Goal: Obtain resource: Download file/media

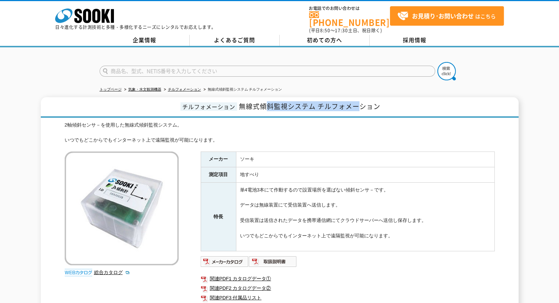
drag, startPoint x: 357, startPoint y: 99, endPoint x: 265, endPoint y: 106, distance: 92.4
click at [265, 106] on span "無線式傾斜監視システム チルフォメーション" at bounding box center [309, 106] width 141 height 10
click at [272, 137] on div "2軸傾斜センサ－を使用した無線式傾斜監視システム。 いつでもどこからでもインターネット上で遠隔監視が可能になります。" at bounding box center [280, 133] width 430 height 23
click at [266, 185] on td "単4電池3本にて作動するので設置場所を選ばない傾斜センサ－です。 データは無線装置にて受信装置へ送信します。 受信装置は送信されたデータを携帯通信網にてクラウ…" at bounding box center [365, 217] width 258 height 69
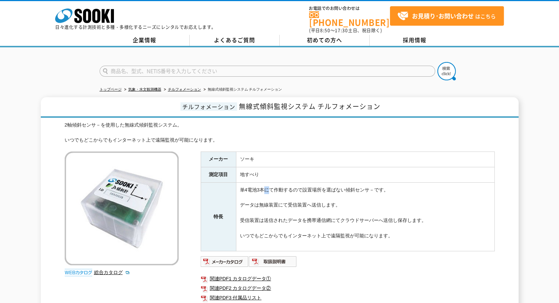
click at [266, 185] on td "単4電池3本にて作動するので設置場所を選ばない傾斜センサ－です。 データは無線装置にて受信装置へ送信します。 受信装置は送信されたデータを携帯通信網にてクラウ…" at bounding box center [365, 217] width 258 height 69
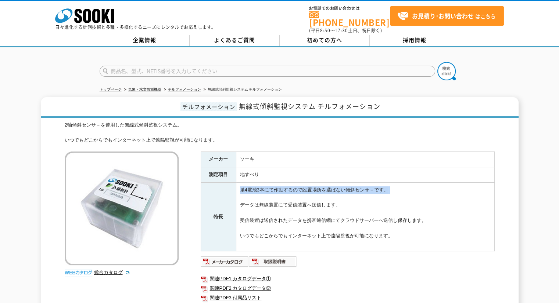
click at [266, 185] on td "単4電池3本にて作動するので設置場所を選ばない傾斜センサ－です。 データは無線装置にて受信装置へ送信します。 受信装置は送信されたデータを携帯通信網にてクラウ…" at bounding box center [365, 217] width 258 height 69
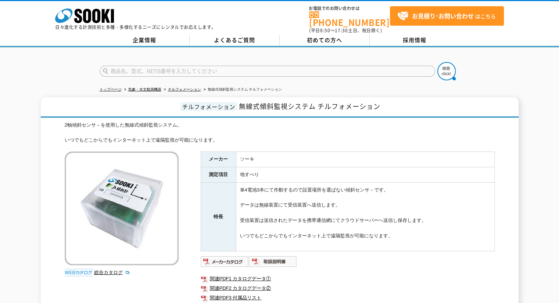
click at [269, 200] on td "単4電池3本にて作動するので設置場所を選ばない傾斜センサ－です。 データは無線装置にて受信装置へ送信します。 受信装置は送信されたデータを携帯通信網にてクラウ…" at bounding box center [365, 217] width 258 height 69
click at [273, 217] on td "単4電池3本にて作動するので設置場所を選ばない傾斜センサ－です。 データは無線装置にて受信装置へ送信します。 受信装置は送信されたデータを携帯通信網にてクラウ…" at bounding box center [365, 217] width 258 height 69
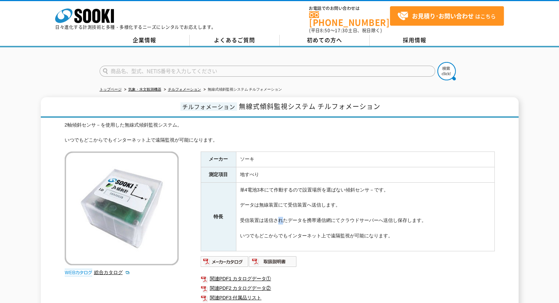
click at [273, 217] on td "単4電池3本にて作動するので設置場所を選ばない傾斜センサ－です。 データは無線装置にて受信装置へ送信します。 受信装置は送信されたデータを携帯通信網にてクラウ…" at bounding box center [365, 217] width 258 height 69
click at [273, 231] on td "単4電池3本にて作動するので設置場所を選ばない傾斜センサ－です。 データは無線装置にて受信装置へ送信します。 受信装置は送信されたデータを携帯通信網にてクラウ…" at bounding box center [365, 217] width 258 height 69
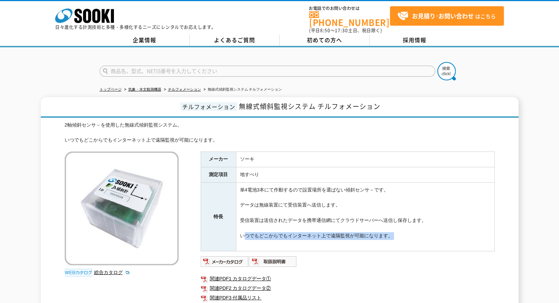
click at [273, 231] on td "単4電池3本にて作動するので設置場所を選ばない傾斜センサ－です。 データは無線装置にて受信装置へ送信します。 受信装置は送信されたデータを携帯通信網にてクラウ…" at bounding box center [365, 217] width 258 height 69
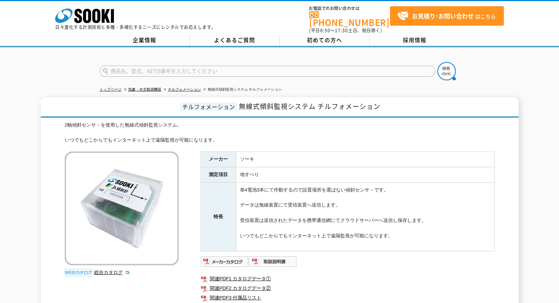
click at [275, 217] on td "単4電池3本にて作動するので設置場所を選ばない傾斜センサ－です。 データは無線装置にて受信装置へ送信します。 受信装置は送信されたデータを携帯通信網にてクラウ…" at bounding box center [365, 217] width 258 height 69
click at [277, 229] on td "単4電池3本にて作動するので設置場所を選ばない傾斜センサ－です。 データは無線装置にて受信装置へ送信します。 受信装置は送信されたデータを携帯通信網にてクラウ…" at bounding box center [365, 217] width 258 height 69
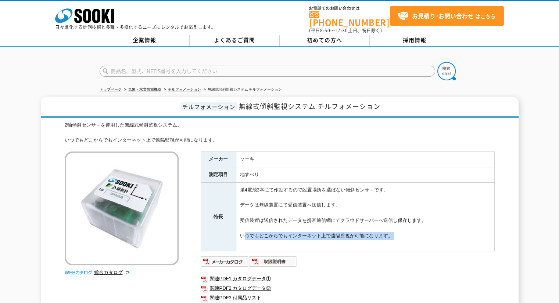
click at [277, 229] on td "単4電池3本にて作動するので設置場所を選ばない傾斜センサ－です。 データは無線装置にて受信装置へ送信します。 受信装置は送信されたデータを携帯通信網にてクラウ…" at bounding box center [365, 217] width 258 height 69
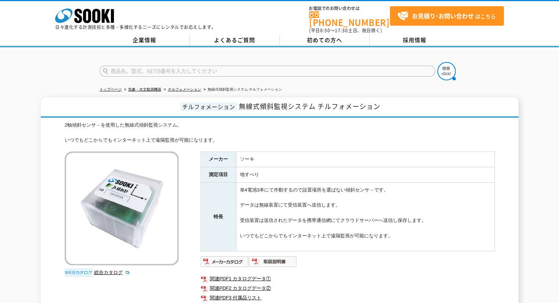
click at [317, 144] on div "2軸傾斜センサ－を使用した無線式傾斜監視システム。 いつでもどこからでもインターネット上で遠隔監視が可能になります。 総合カタログ メーカー ソーキ 測定項目…" at bounding box center [280, 229] width 430 height 215
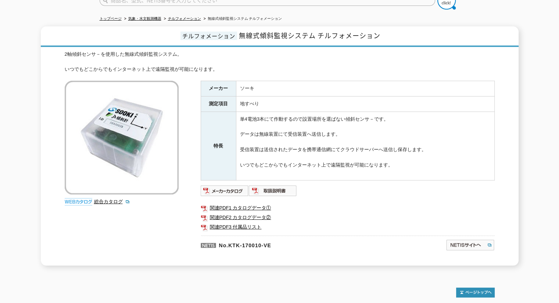
scroll to position [73, 0]
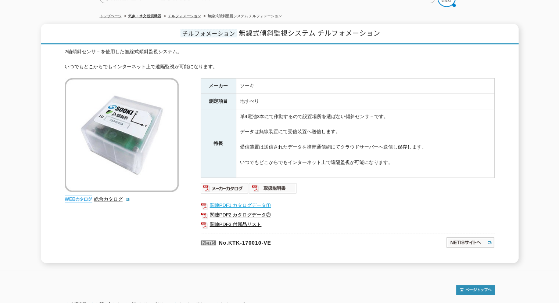
click at [265, 201] on link "関連PDF1 カタログデータ①" at bounding box center [348, 206] width 294 height 10
click at [261, 210] on link "関連PDF2 カタログデータ②" at bounding box center [348, 215] width 294 height 10
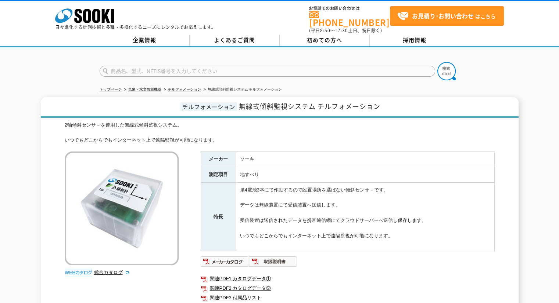
scroll to position [0, 0]
click at [380, 141] on div "2軸傾斜センサ－を使用した無線式傾斜監視システム。 いつでもどこからでもインターネット上で遠隔監視が可能になります。 総合カタログ メーカー ソーキ 測定項目…" at bounding box center [280, 229] width 430 height 215
click at [351, 101] on span "無線式傾斜監視システム チルフォメーション" at bounding box center [309, 106] width 141 height 10
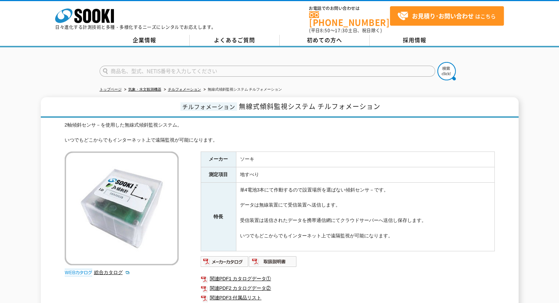
click at [351, 101] on span "無線式傾斜監視システム チルフォメーション" at bounding box center [309, 106] width 141 height 10
drag, startPoint x: 302, startPoint y: 104, endPoint x: 360, endPoint y: 108, distance: 58.1
click at [360, 108] on h1 "チルフォメーション 無線式傾斜監視システム チルフォメーション" at bounding box center [279, 107] width 477 height 21
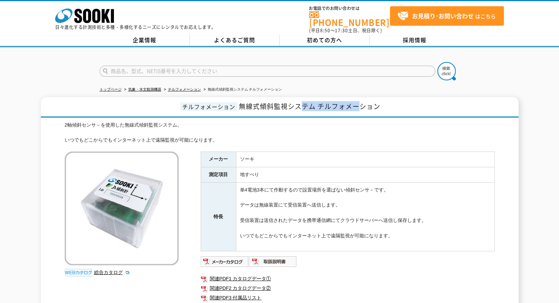
click at [360, 108] on h1 "チルフォメーション 無線式傾斜監視システム チルフォメーション" at bounding box center [279, 107] width 477 height 21
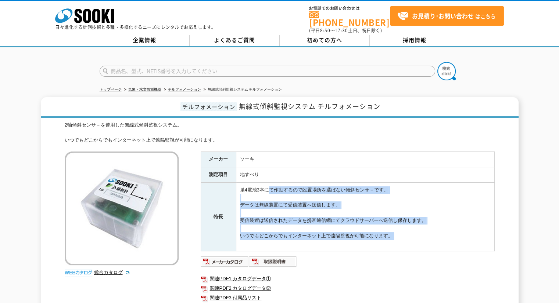
drag, startPoint x: 275, startPoint y: 184, endPoint x: 344, endPoint y: 237, distance: 87.0
click at [344, 237] on td "単4電池3本にて作動するので設置場所を選ばない傾斜センサ－です。 データは無線装置にて受信装置へ送信します。 受信装置は送信されたデータを携帯通信網にてクラウ…" at bounding box center [365, 217] width 258 height 69
